Goal: Navigation & Orientation: Find specific page/section

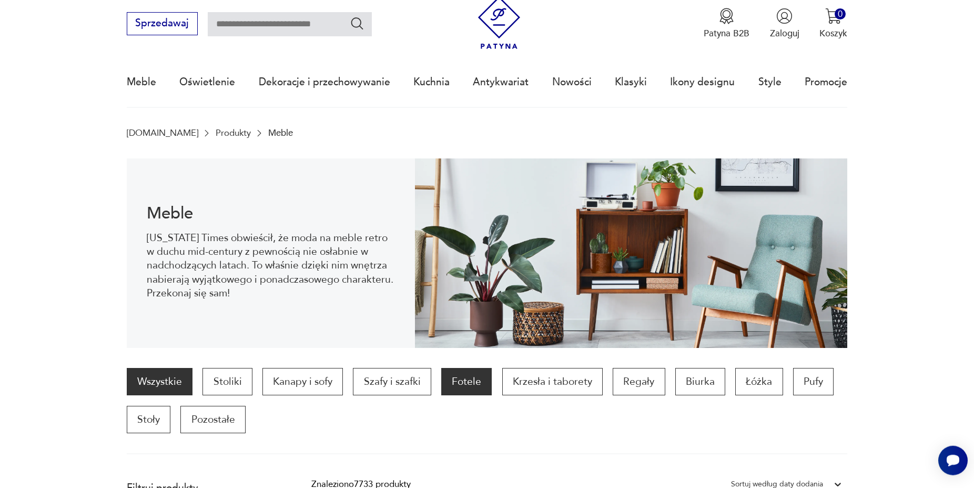
click at [461, 378] on p "Fotele" at bounding box center [466, 381] width 51 height 27
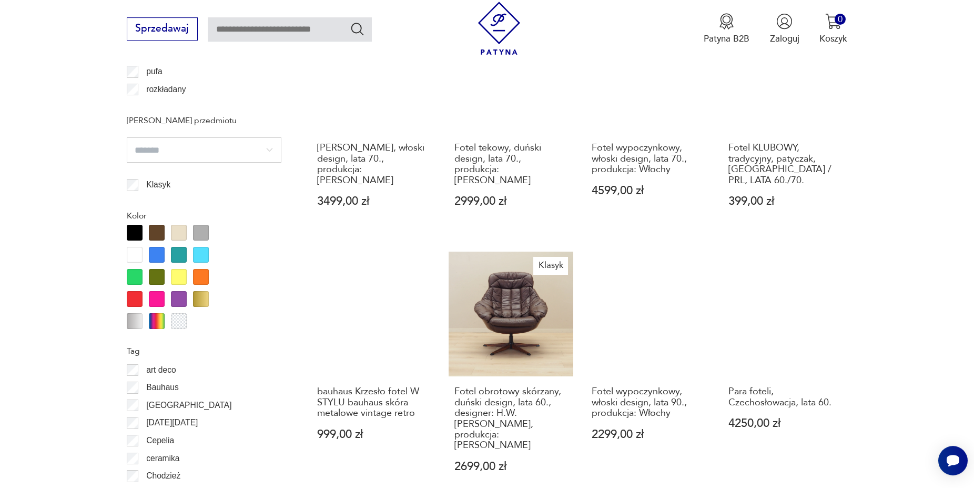
scroll to position [1102, 0]
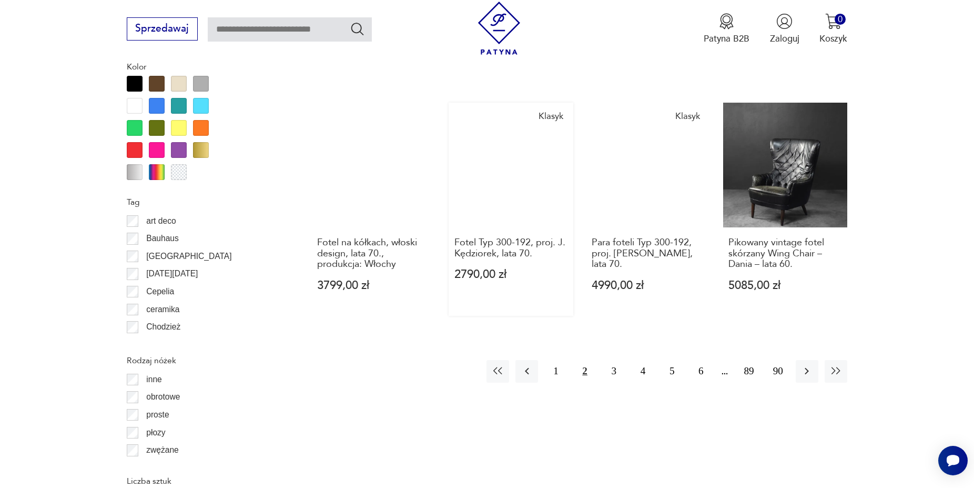
scroll to position [1263, 0]
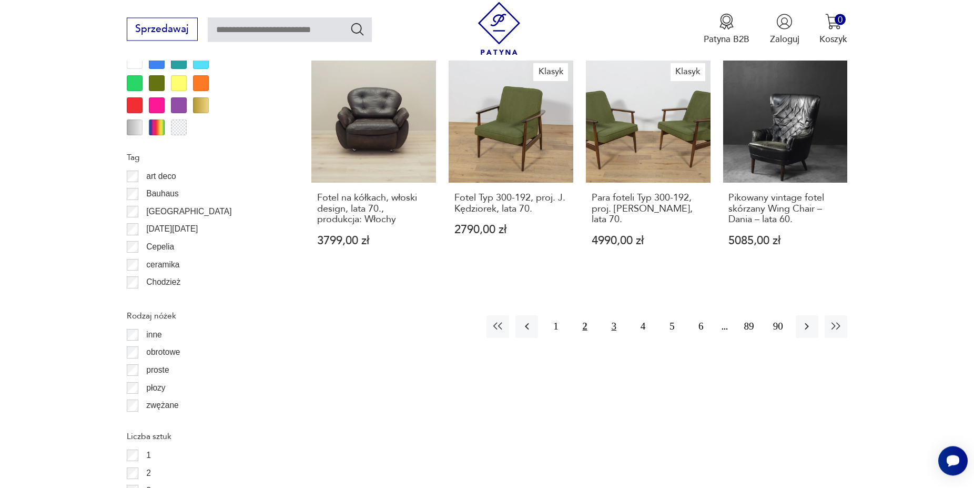
click at [613, 315] on button "3" at bounding box center [614, 326] width 23 height 23
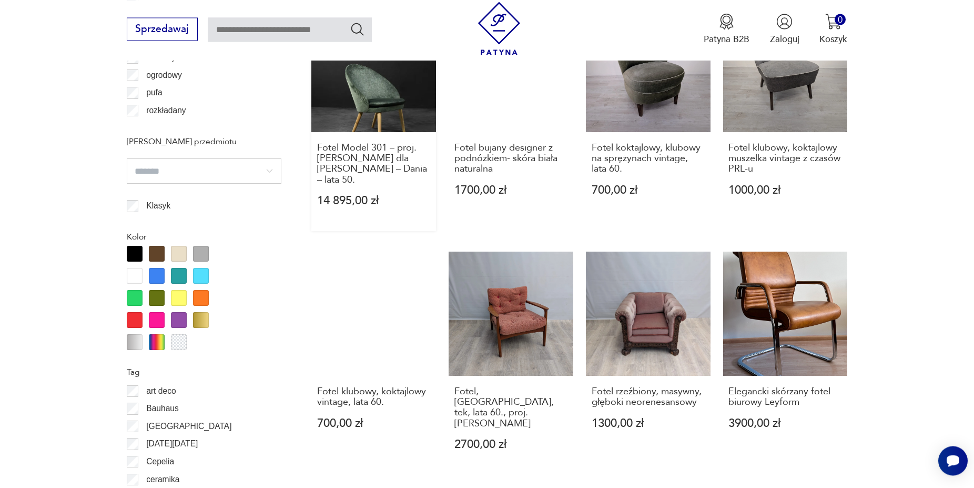
scroll to position [1263, 0]
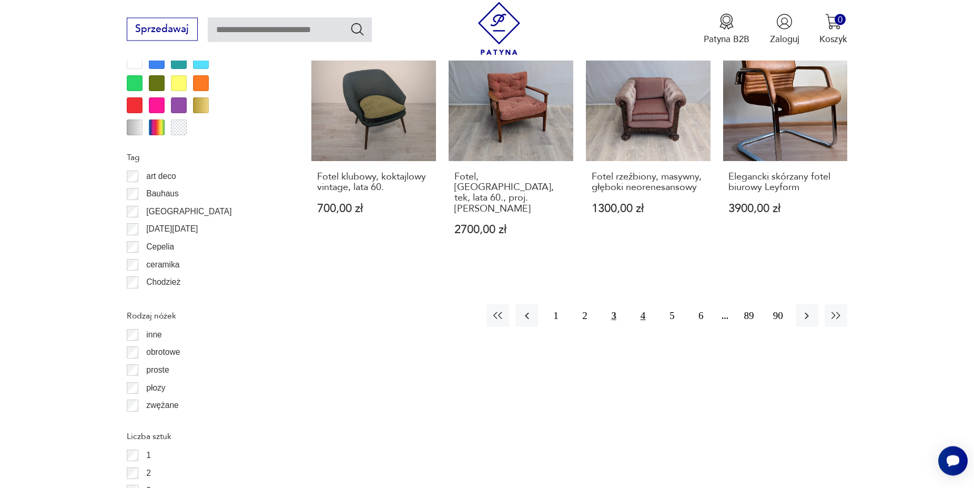
click at [643, 304] on button "4" at bounding box center [643, 315] width 23 height 23
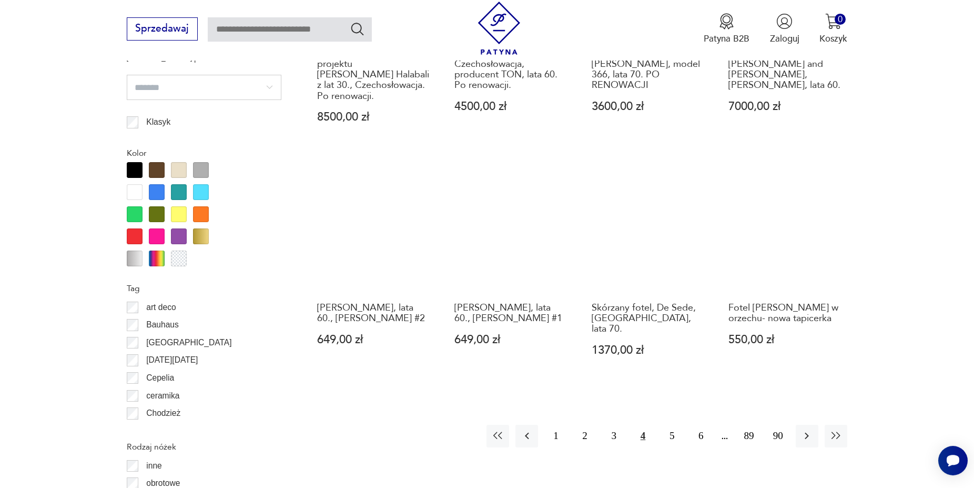
scroll to position [1155, 0]
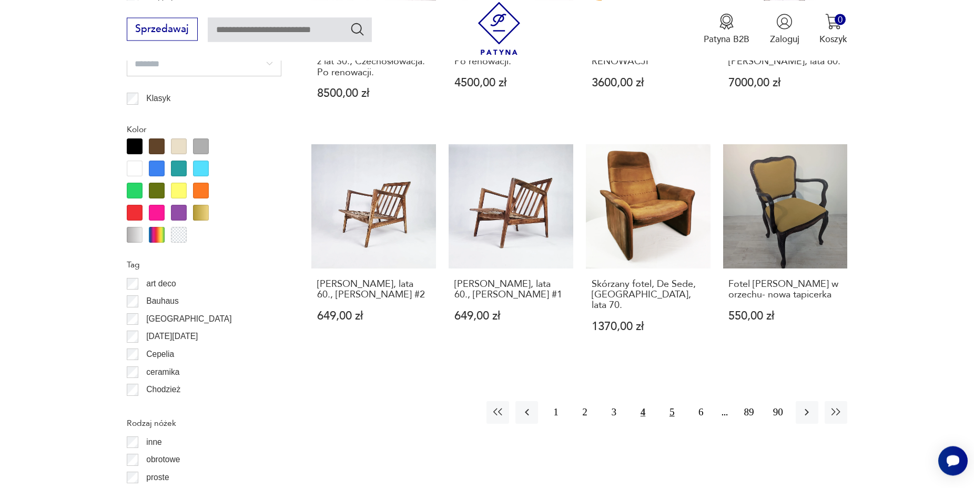
click at [673, 401] on button "5" at bounding box center [672, 412] width 23 height 23
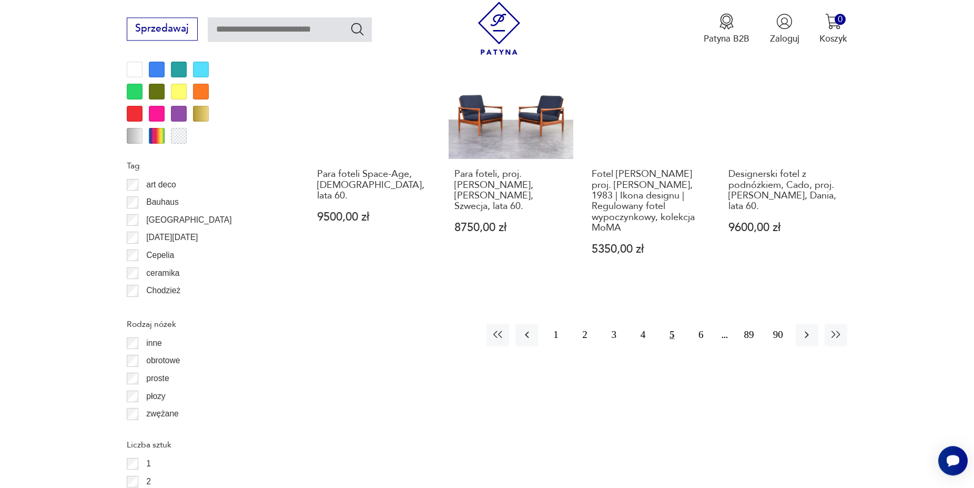
scroll to position [1263, 0]
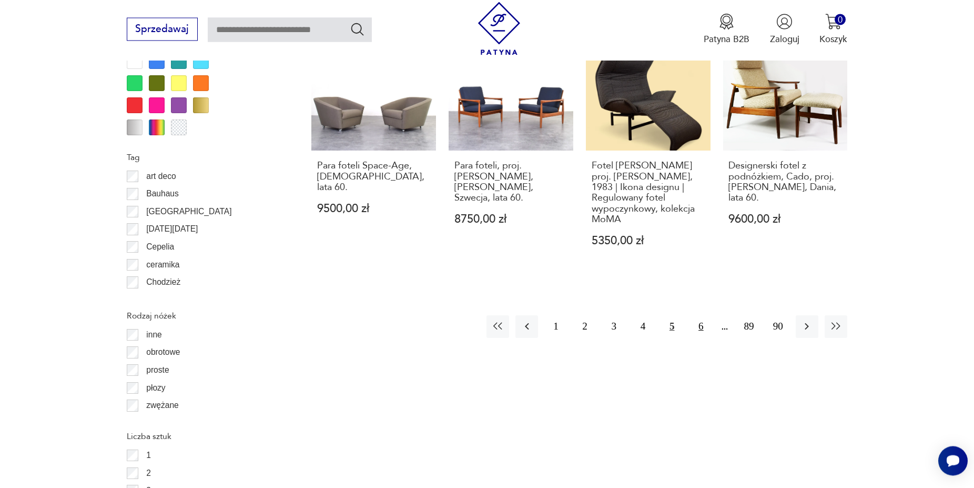
click at [702, 325] on button "6" at bounding box center [701, 326] width 23 height 23
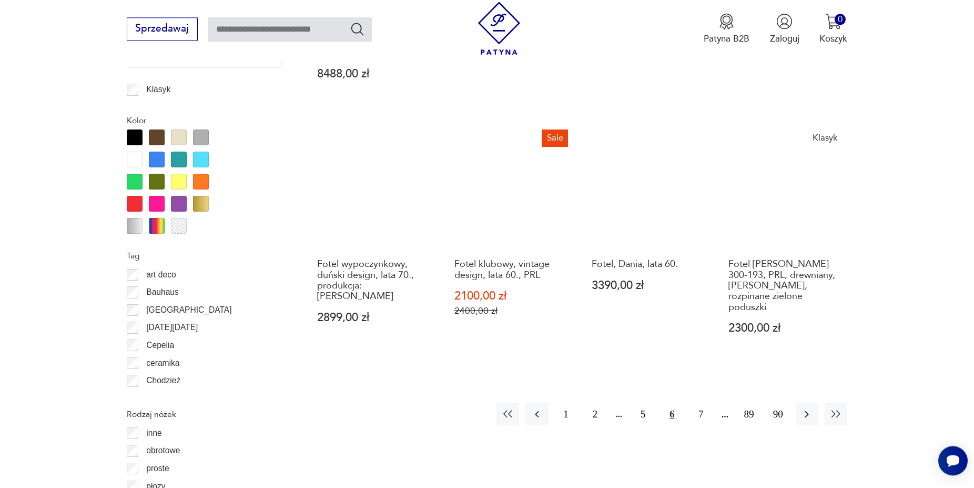
scroll to position [1263, 0]
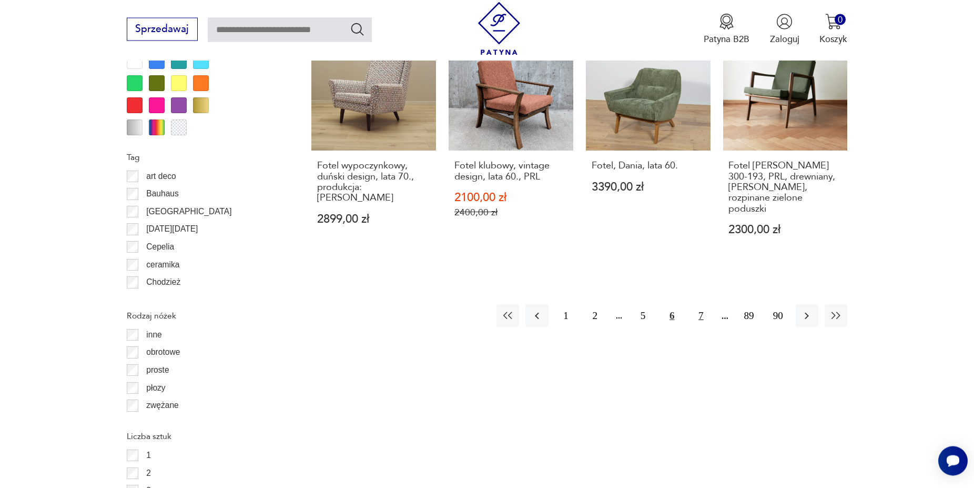
click at [699, 304] on button "7" at bounding box center [701, 315] width 23 height 23
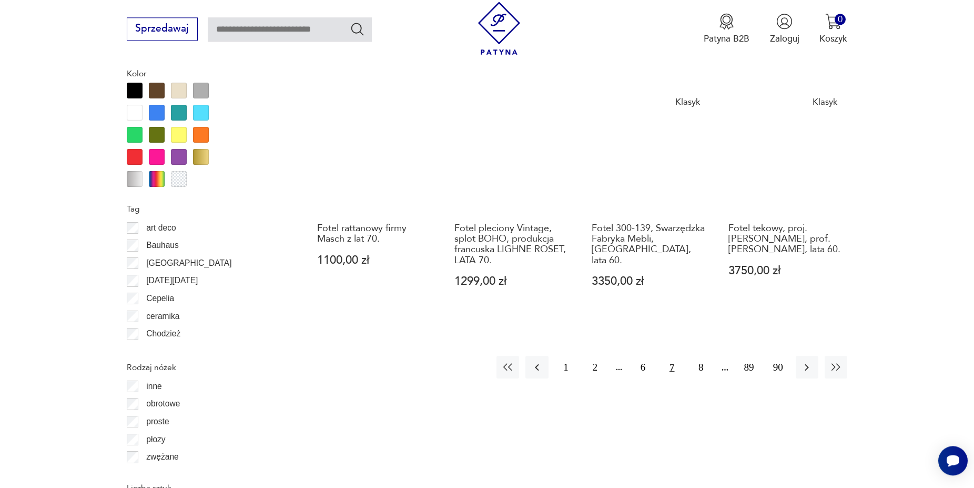
scroll to position [1263, 0]
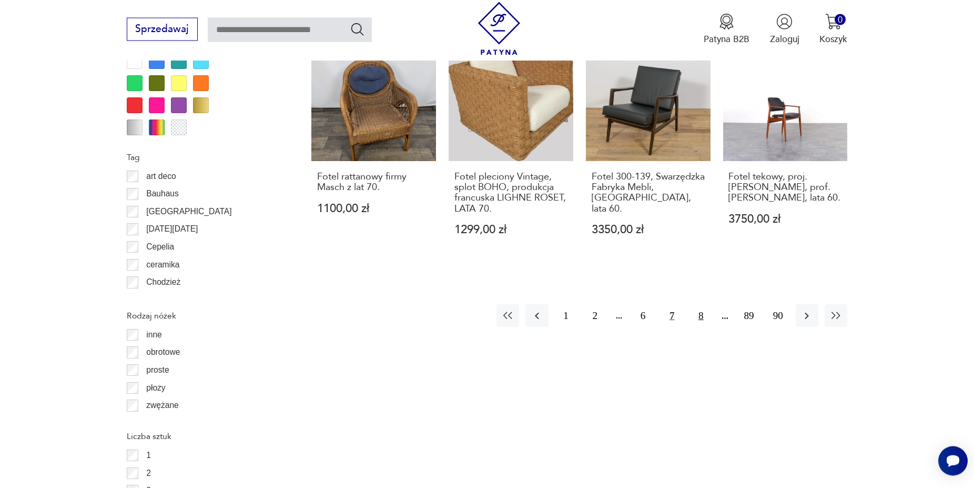
click at [702, 304] on button "8" at bounding box center [701, 315] width 23 height 23
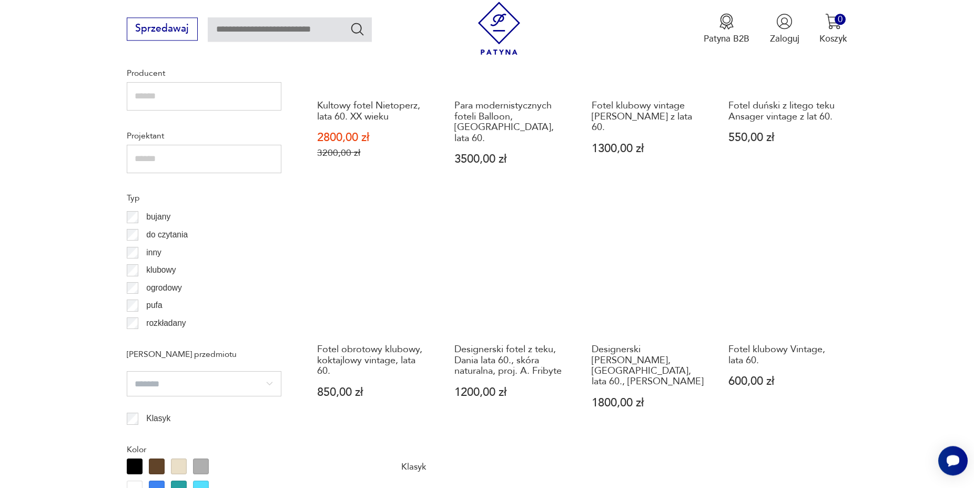
scroll to position [833, 0]
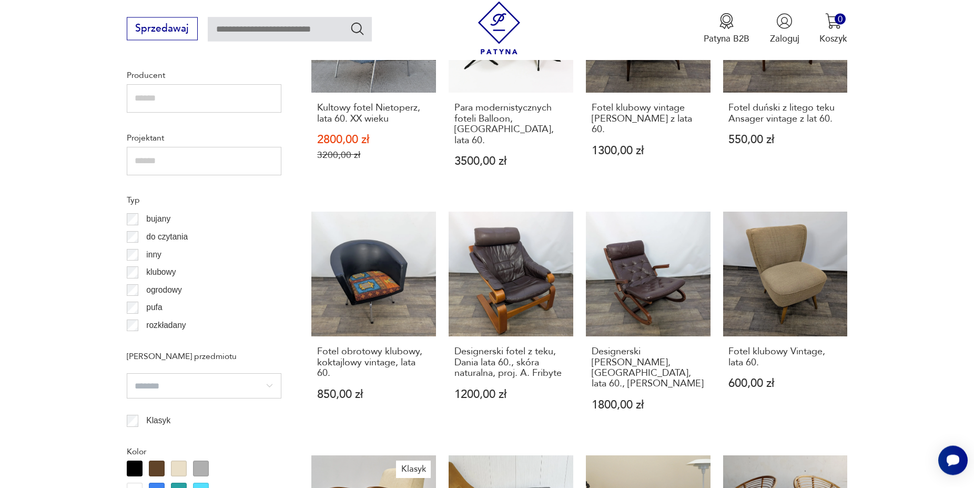
scroll to position [1263, 0]
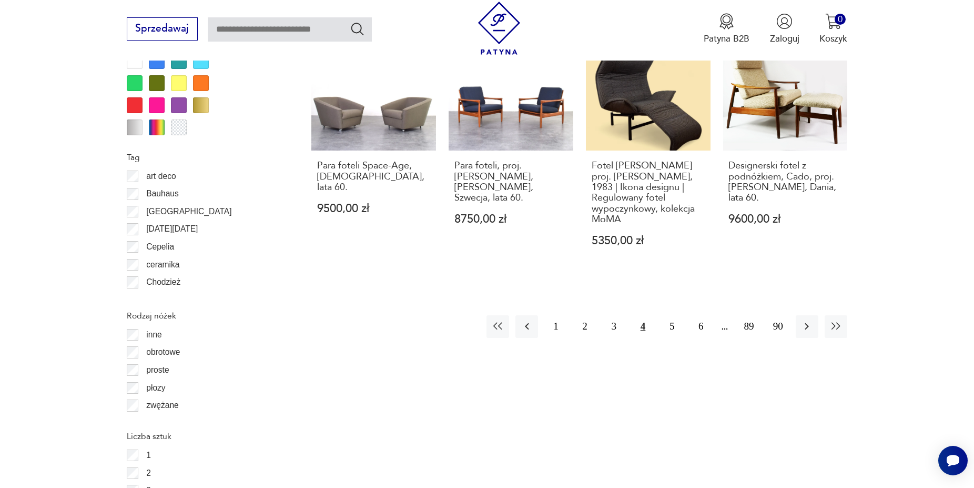
scroll to position [1155, 0]
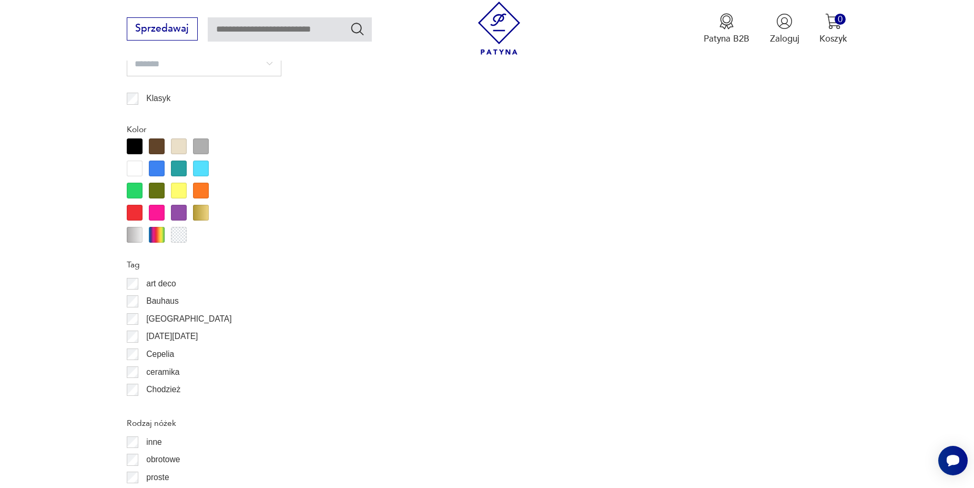
scroll to position [1263, 0]
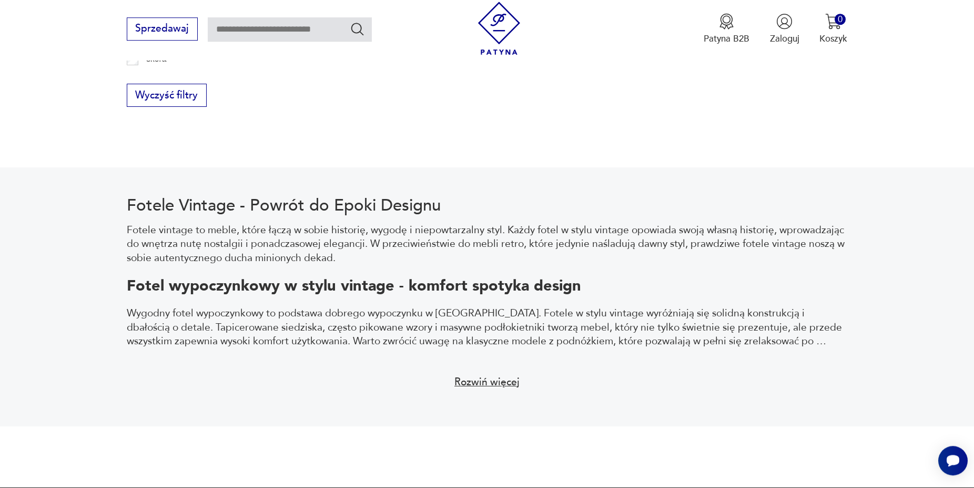
scroll to position [1940, 0]
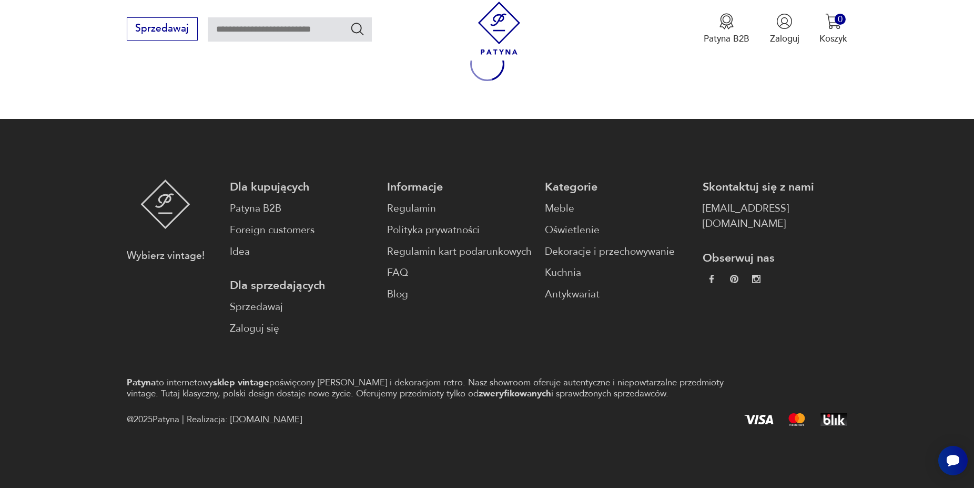
scroll to position [34, 0]
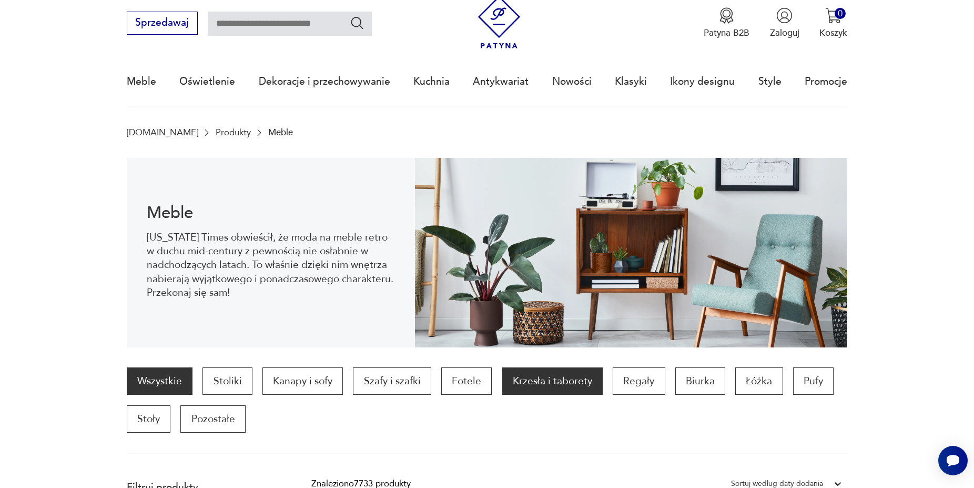
click at [537, 380] on p "Krzesła i taborety" at bounding box center [552, 380] width 100 height 27
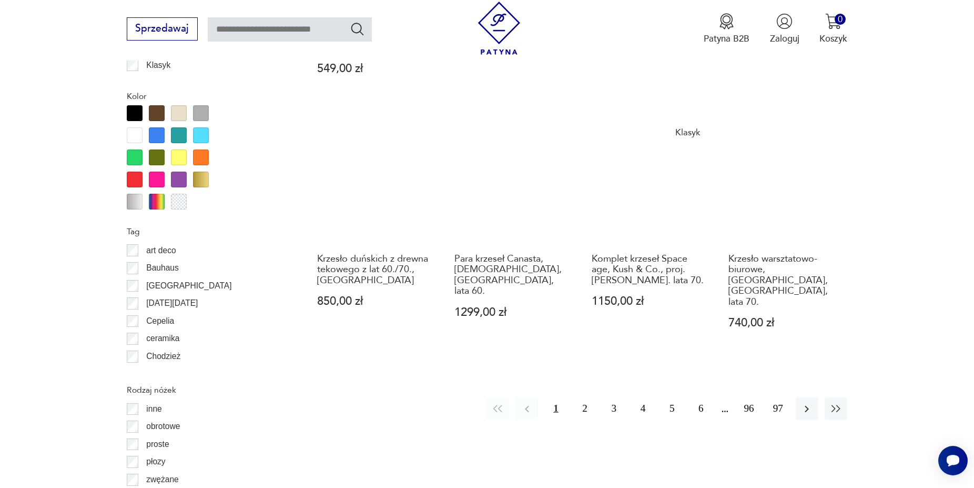
scroll to position [1209, 0]
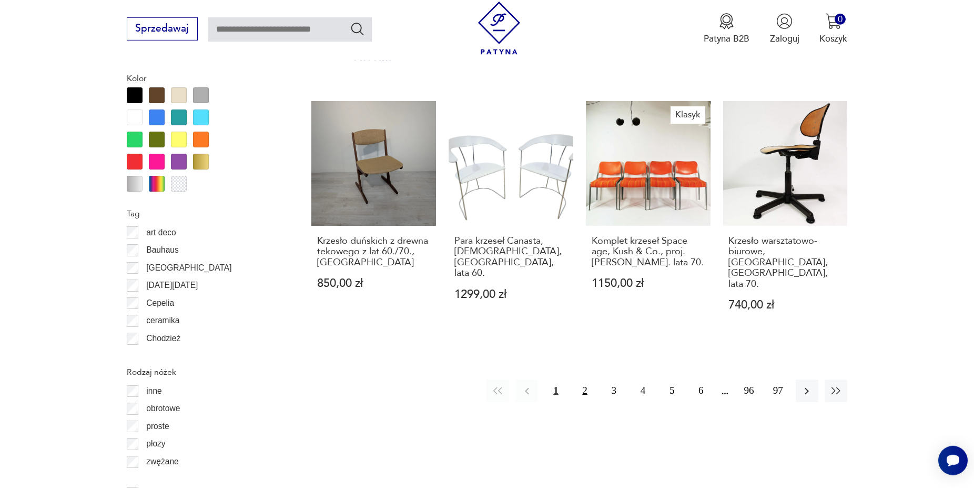
click at [583, 379] on button "2" at bounding box center [585, 390] width 23 height 23
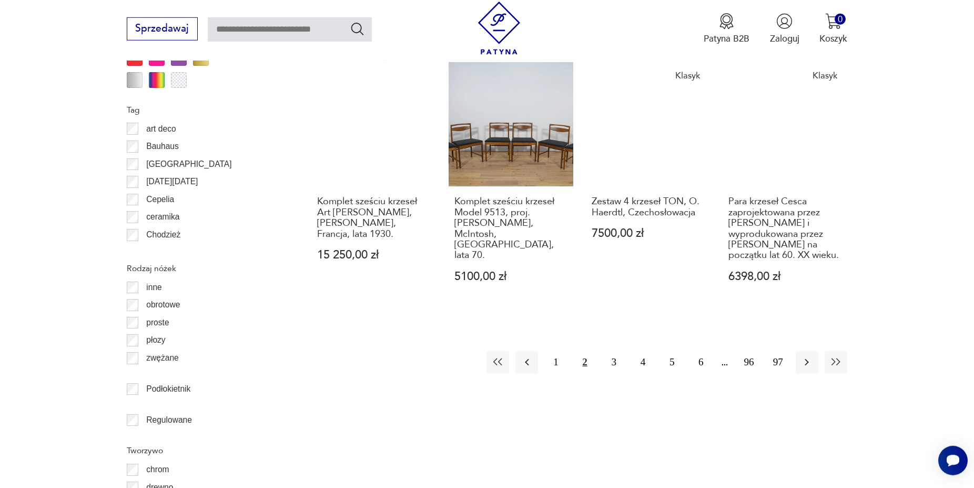
scroll to position [1316, 0]
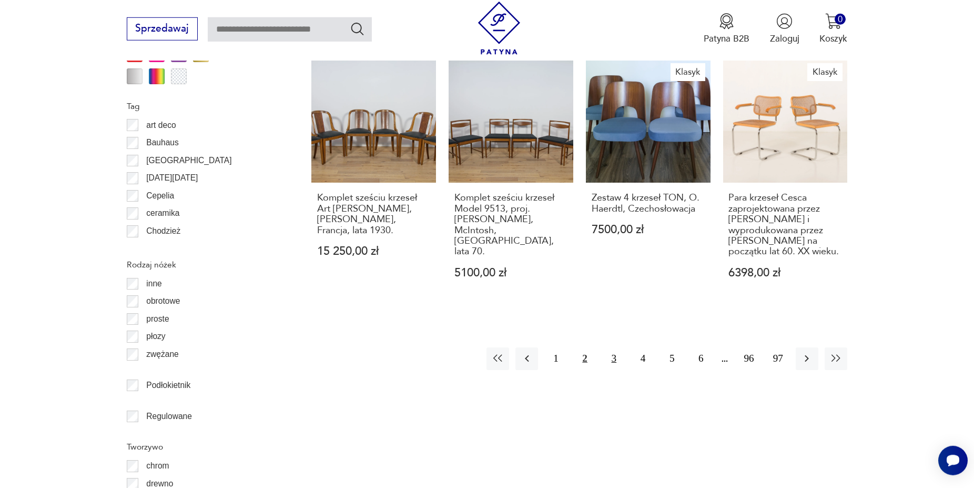
click at [613, 347] on button "3" at bounding box center [614, 358] width 23 height 23
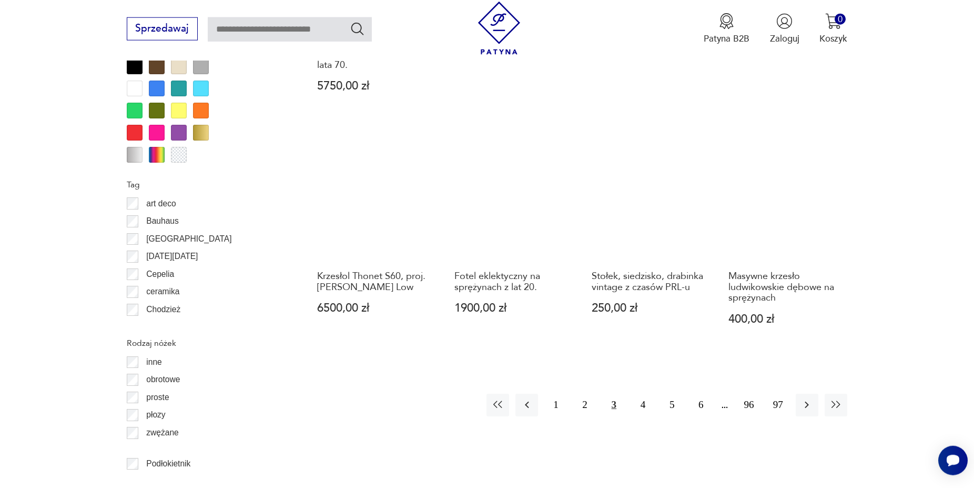
scroll to position [1316, 0]
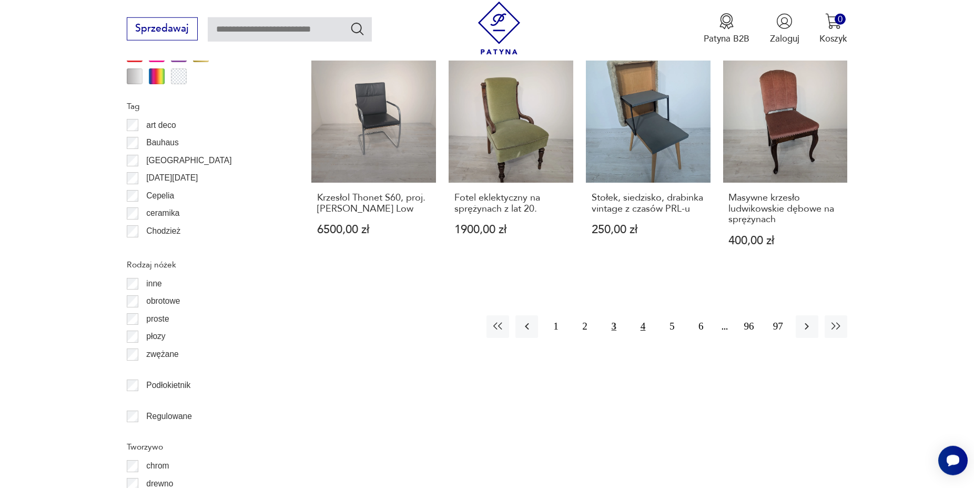
click at [641, 315] on button "4" at bounding box center [643, 326] width 23 height 23
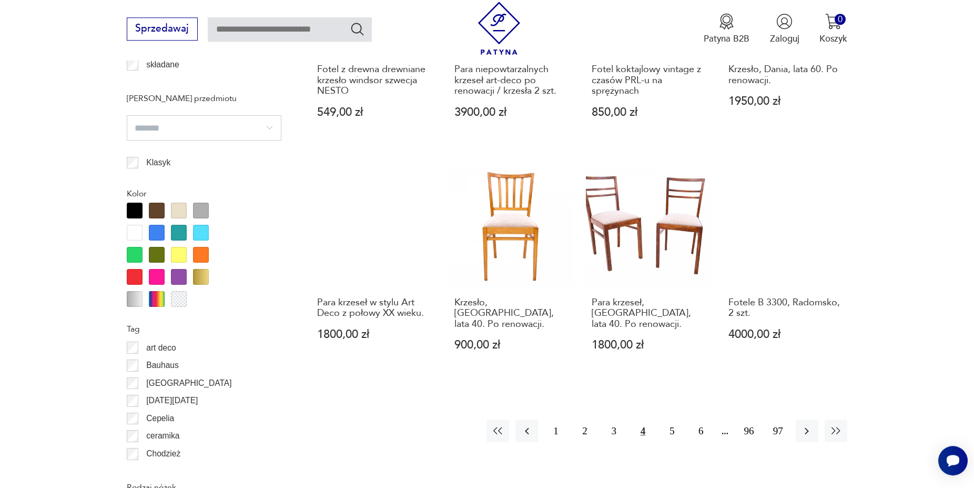
scroll to position [1155, 0]
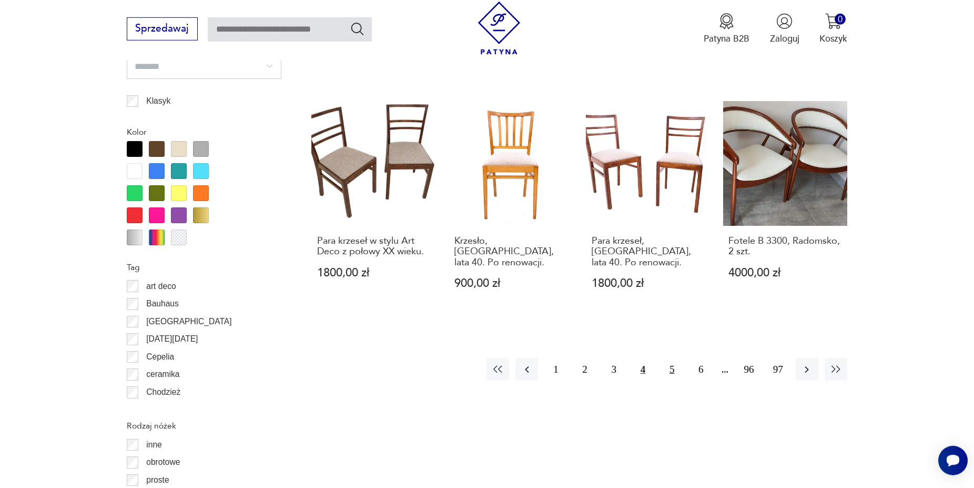
click at [671, 358] on button "5" at bounding box center [672, 369] width 23 height 23
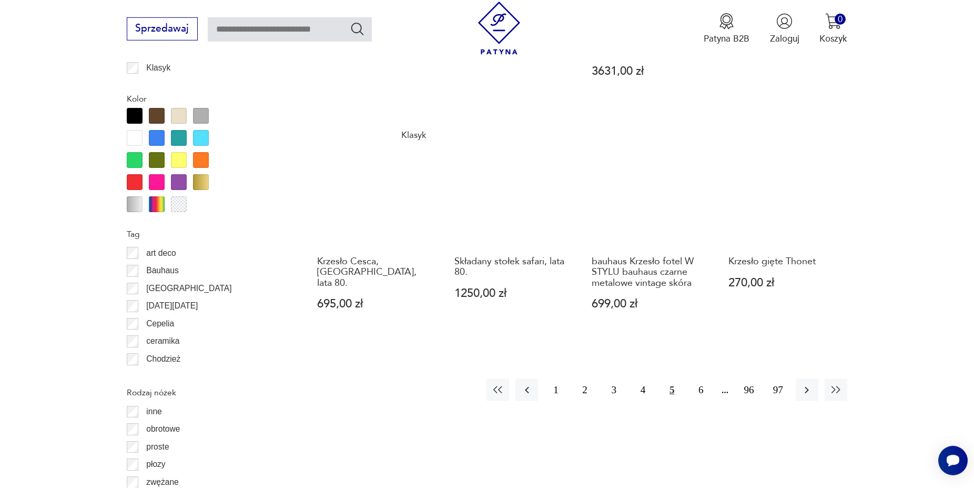
scroll to position [1209, 0]
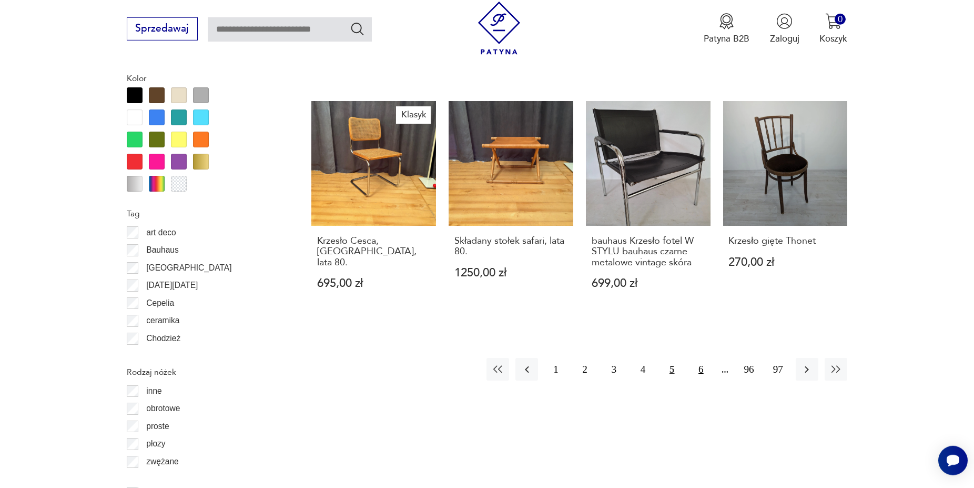
click at [700, 358] on button "6" at bounding box center [701, 369] width 23 height 23
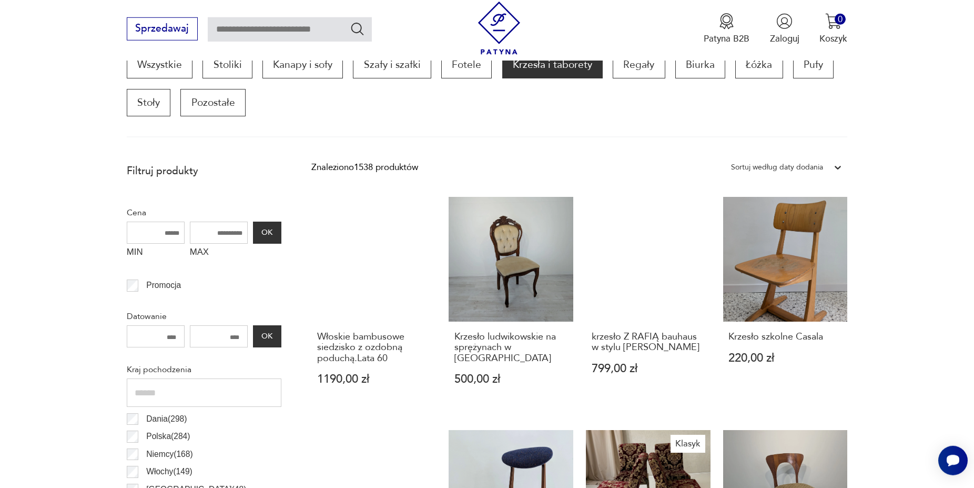
scroll to position [755, 0]
